Goal: Check status

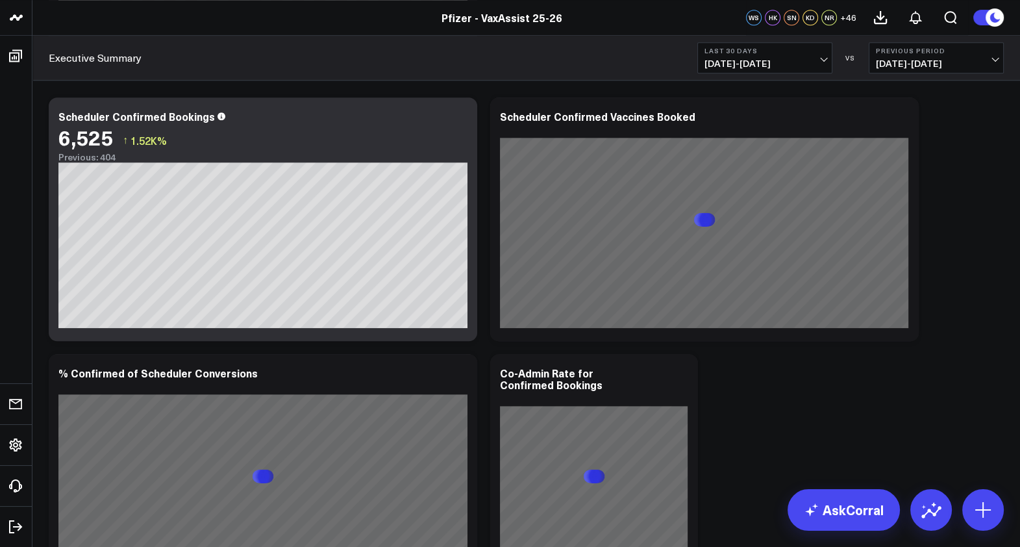
scroll to position [1405, 0]
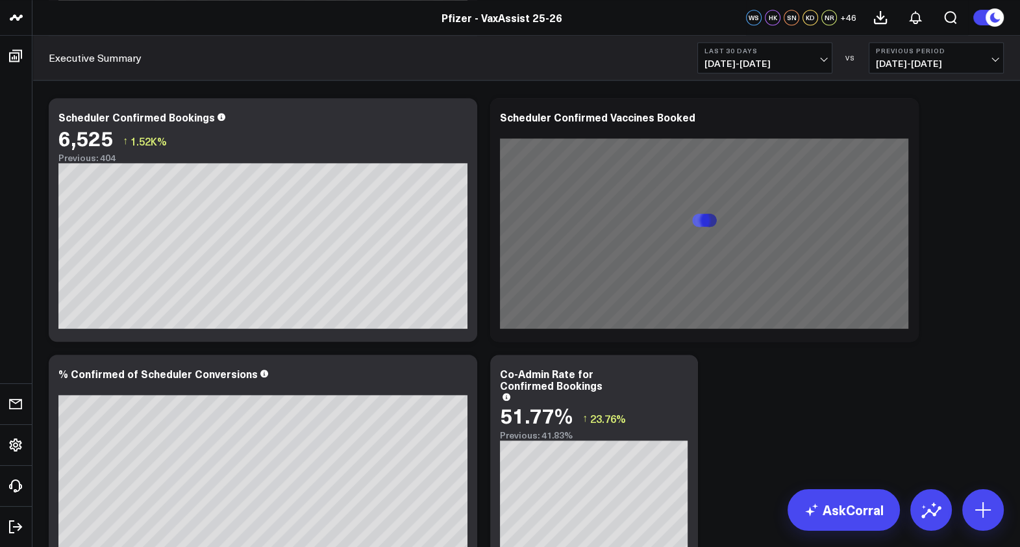
click at [919, 62] on span "[DATE] - [DATE]" at bounding box center [936, 63] width 121 height 10
click at [902, 136] on link "YoY" at bounding box center [936, 136] width 134 height 25
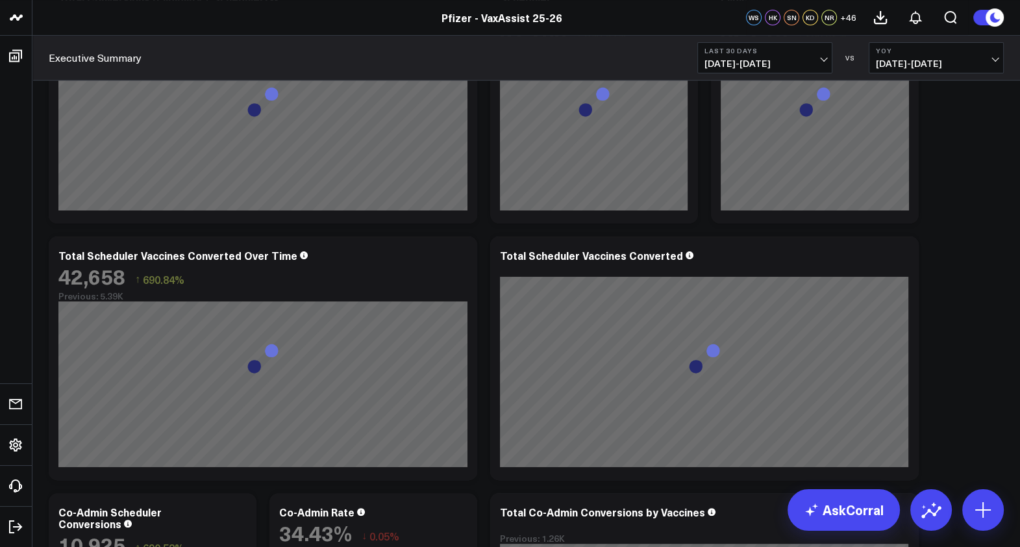
scroll to position [407, 0]
